Goal: Find specific page/section: Find specific page/section

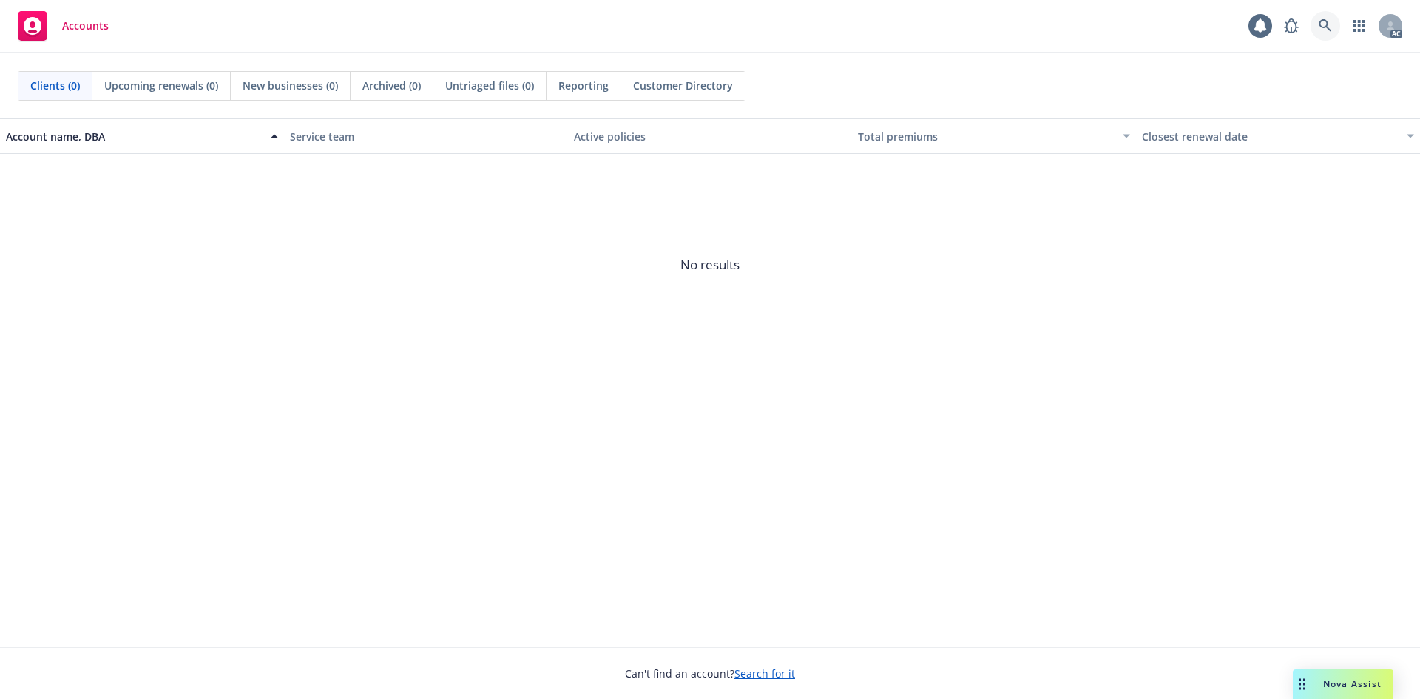
click at [1316, 33] on link at bounding box center [1325, 26] width 30 height 30
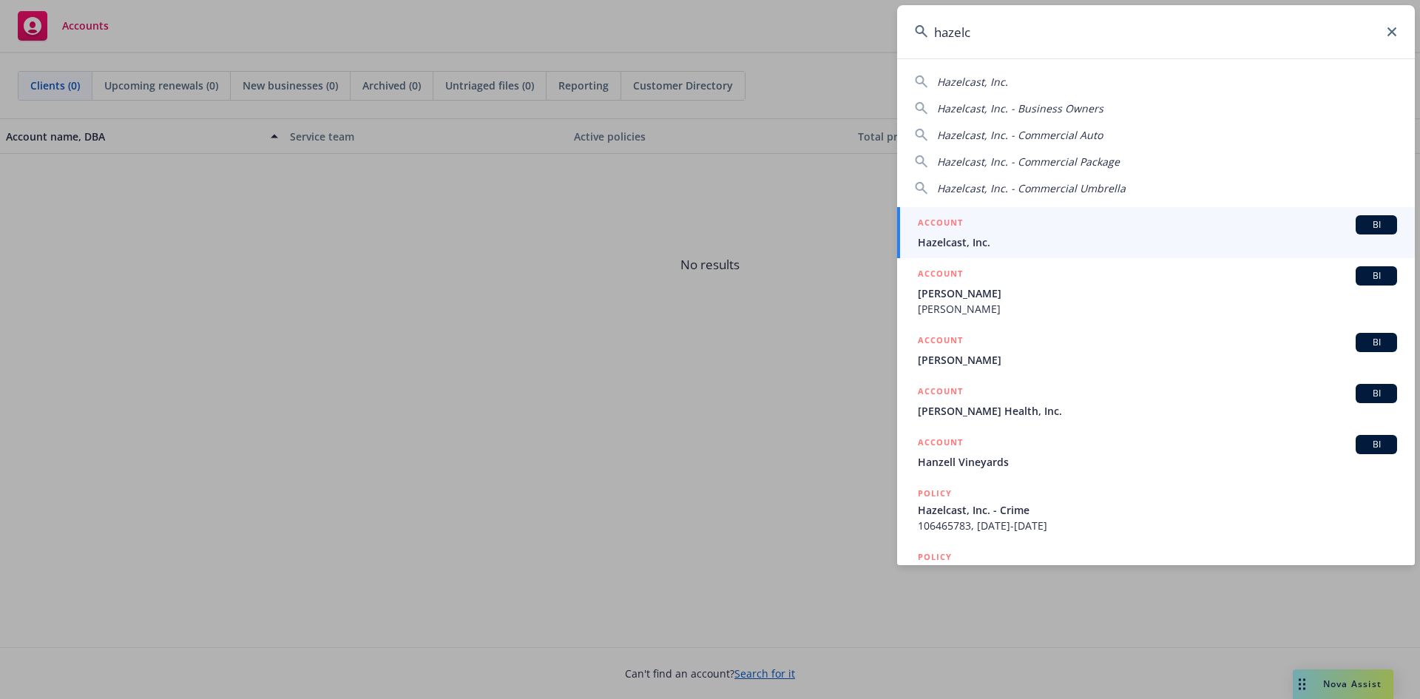
type input "hazelc"
click at [995, 220] on div "ACCOUNT BI" at bounding box center [1157, 224] width 479 height 19
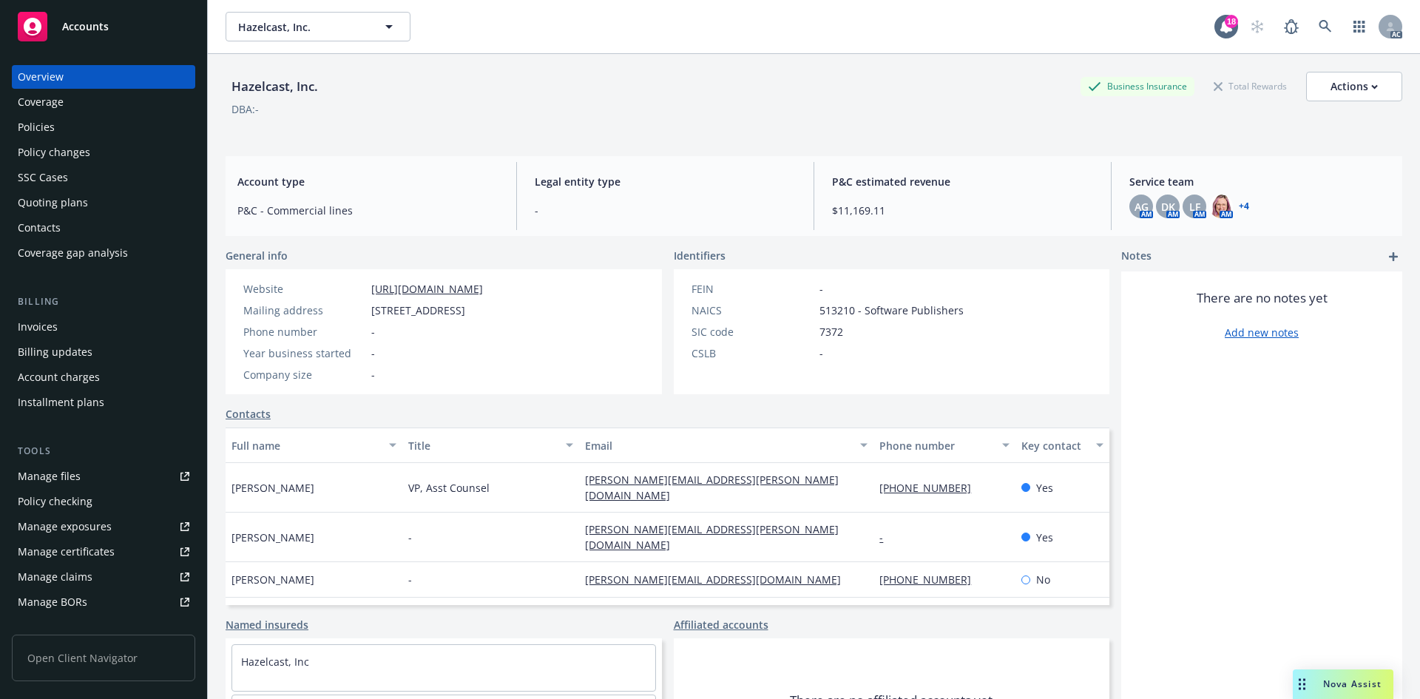
click at [70, 320] on div "Invoices" at bounding box center [104, 327] width 172 height 24
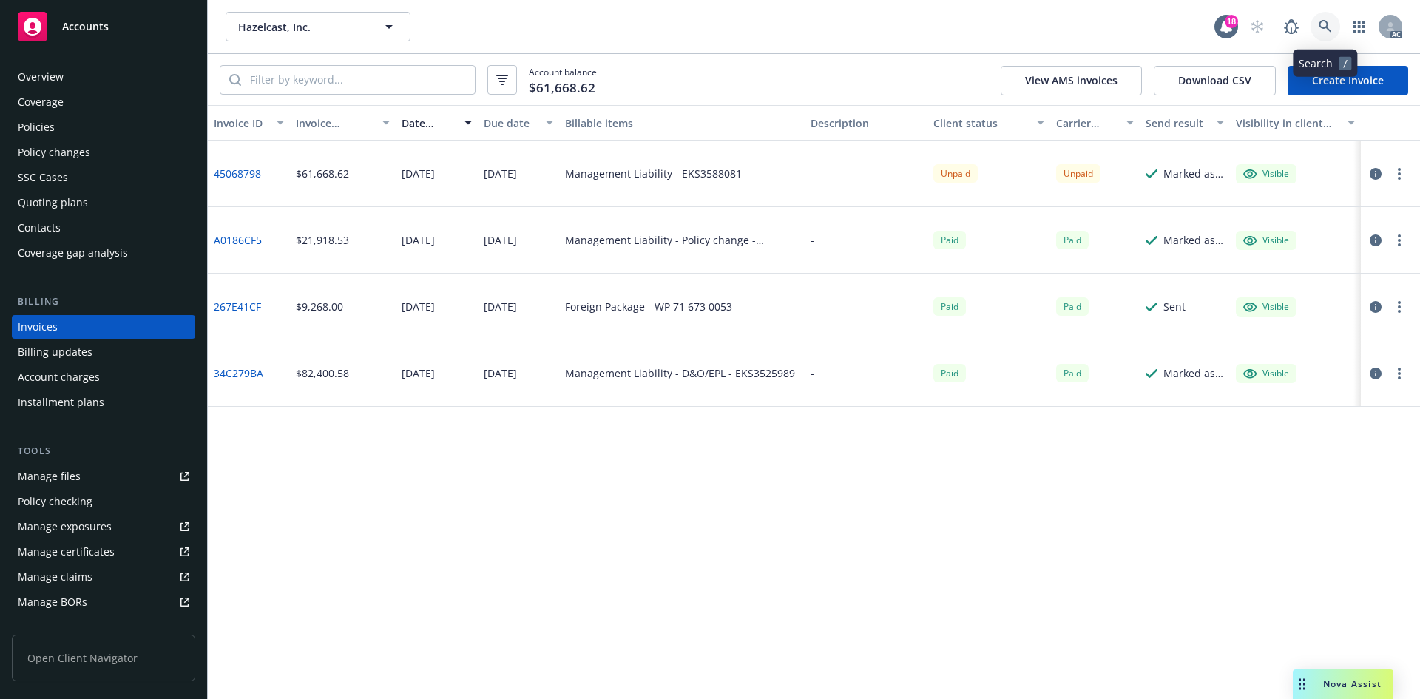
click at [1327, 24] on icon at bounding box center [1325, 26] width 13 height 13
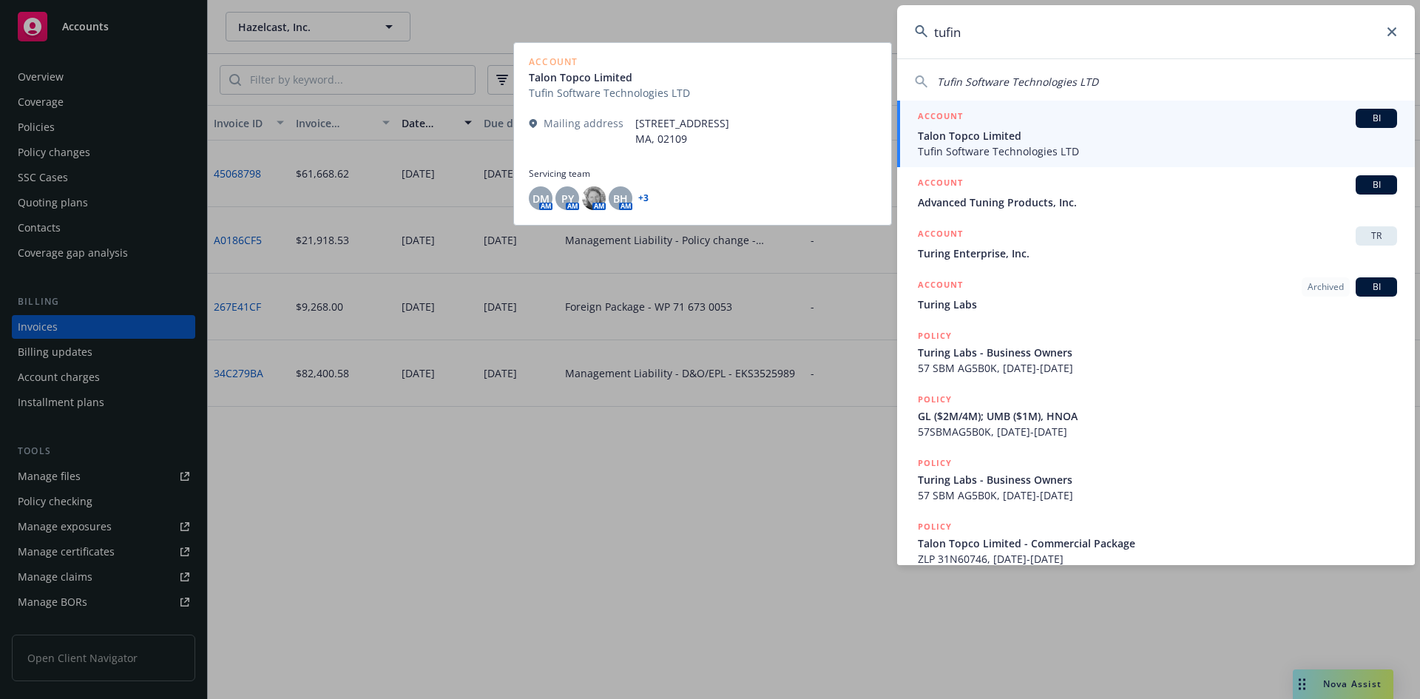
type input "tufin"
click at [1134, 141] on span "Talon Topco Limited" at bounding box center [1157, 136] width 479 height 16
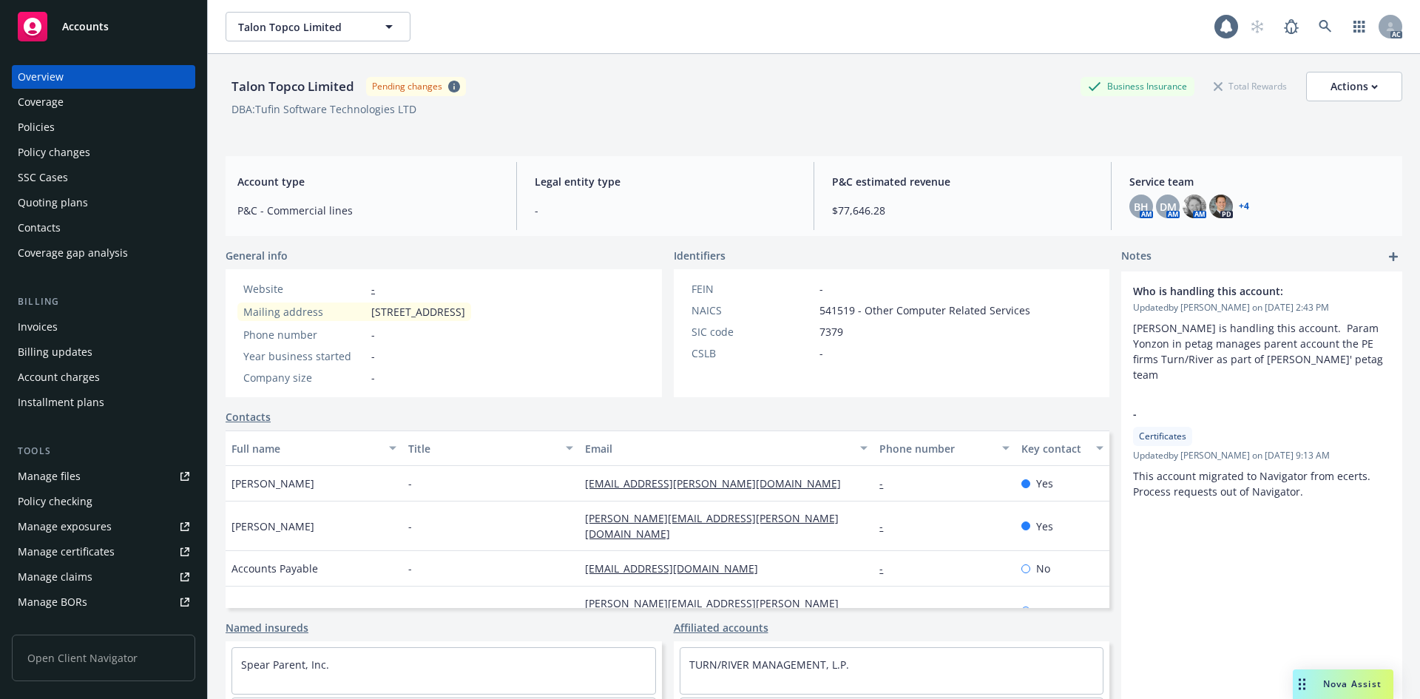
click at [96, 327] on div "Invoices" at bounding box center [104, 327] width 172 height 24
click at [1310, 26] on link at bounding box center [1325, 27] width 30 height 30
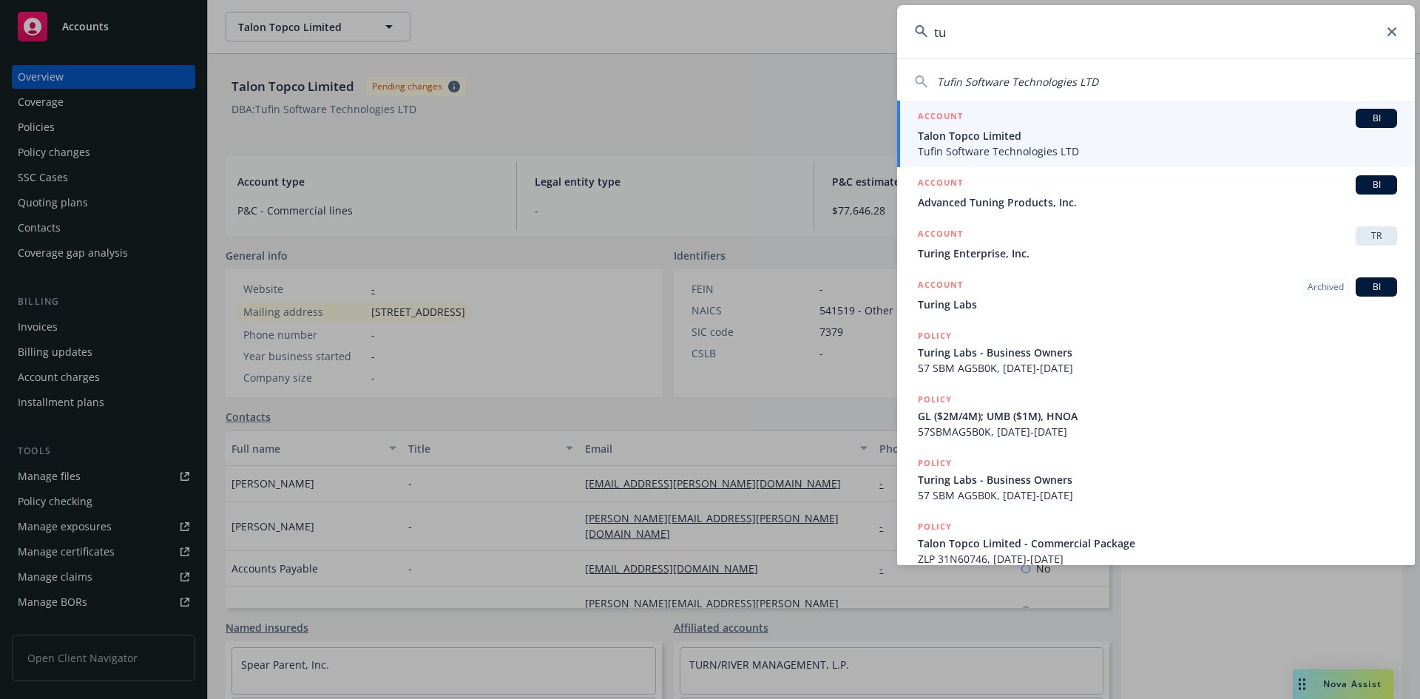
type input "t"
